Goal: Navigation & Orientation: Find specific page/section

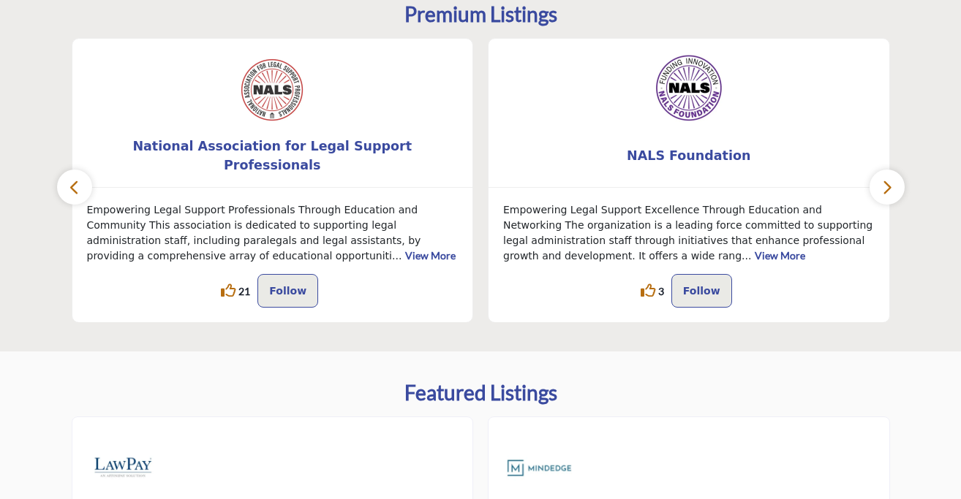
scroll to position [466, 0]
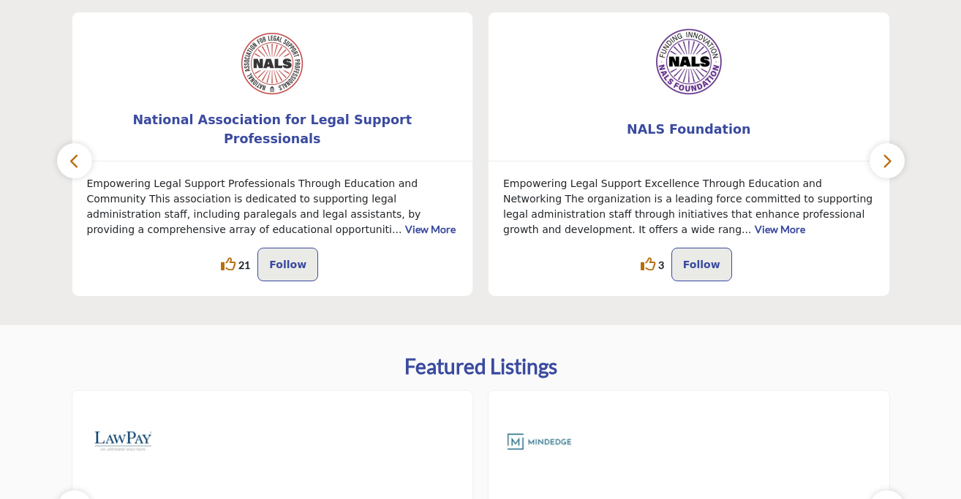
drag, startPoint x: 928, startPoint y: 180, endPoint x: 923, endPoint y: 204, distance: 24.7
click at [923, 204] on section "Premium Listings National Association for Legal Support Professionals ... 21" at bounding box center [480, 136] width 961 height 379
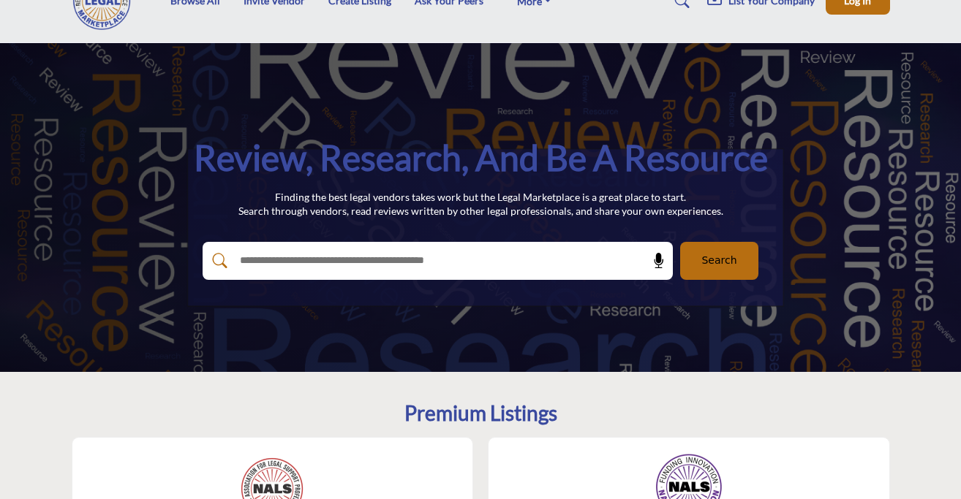
scroll to position [42, 0]
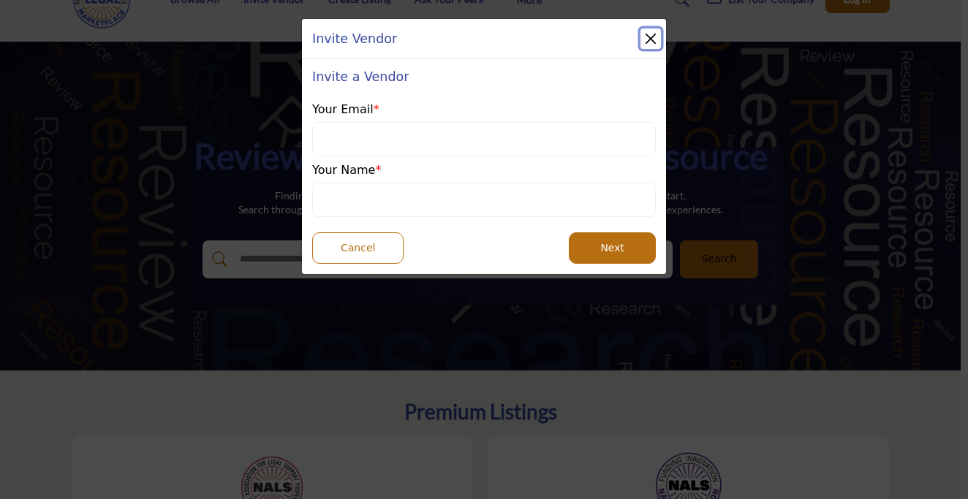
click at [652, 41] on button "Close" at bounding box center [650, 39] width 20 height 20
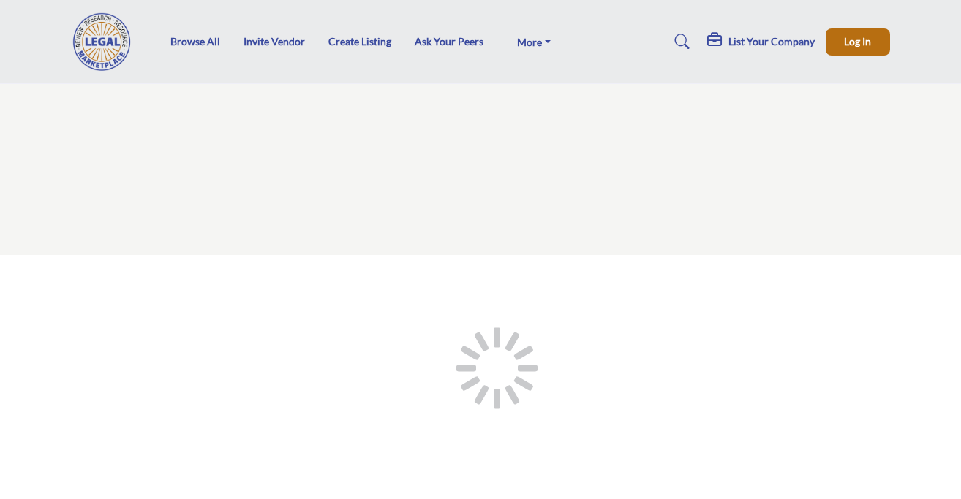
click at [0, 0] on div at bounding box center [0, 0] width 0 height 0
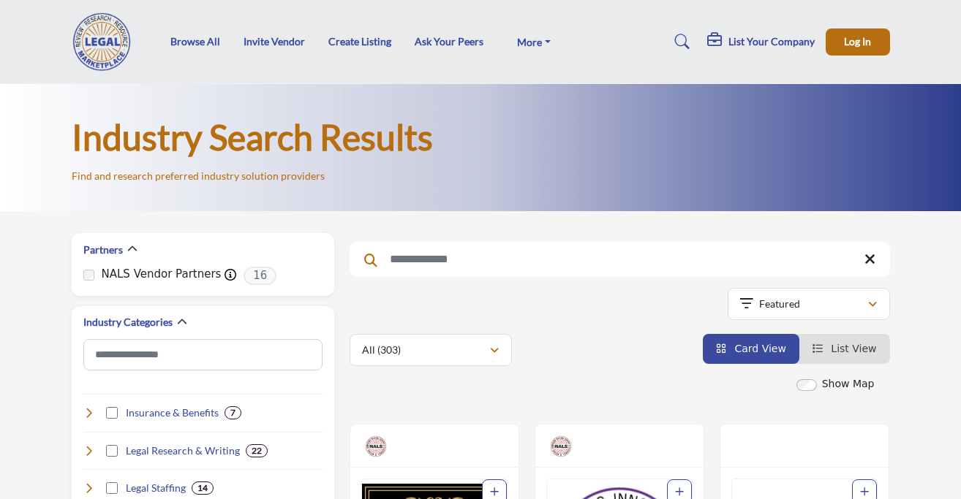
click at [629, 27] on div "Browse All Invite Vendor Create Listing Ask Your Peers FAQs About" at bounding box center [480, 41] width 833 height 58
click at [264, 75] on nav "Browse All Invite Vendor Create Listing Ask Your Peers FAQs About" at bounding box center [480, 41] width 961 height 69
click at [96, 38] on img at bounding box center [106, 41] width 69 height 58
